Goal: Information Seeking & Learning: Learn about a topic

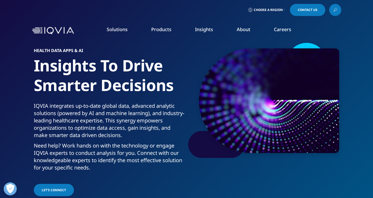
click at [105, 72] on link "Our Story" at bounding box center [144, 71] width 91 height 6
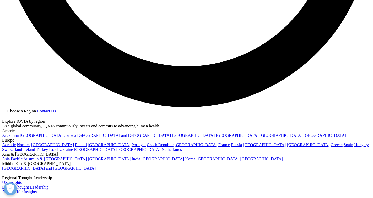
scroll to position [1024, 0]
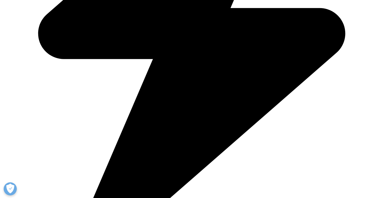
scroll to position [1406, 0]
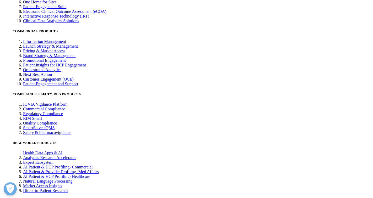
scroll to position [1223, 0]
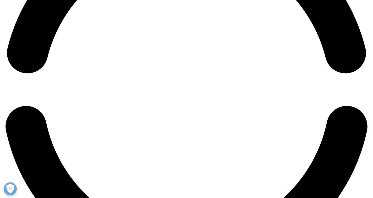
scroll to position [840, 0]
